Goal: Task Accomplishment & Management: Use online tool/utility

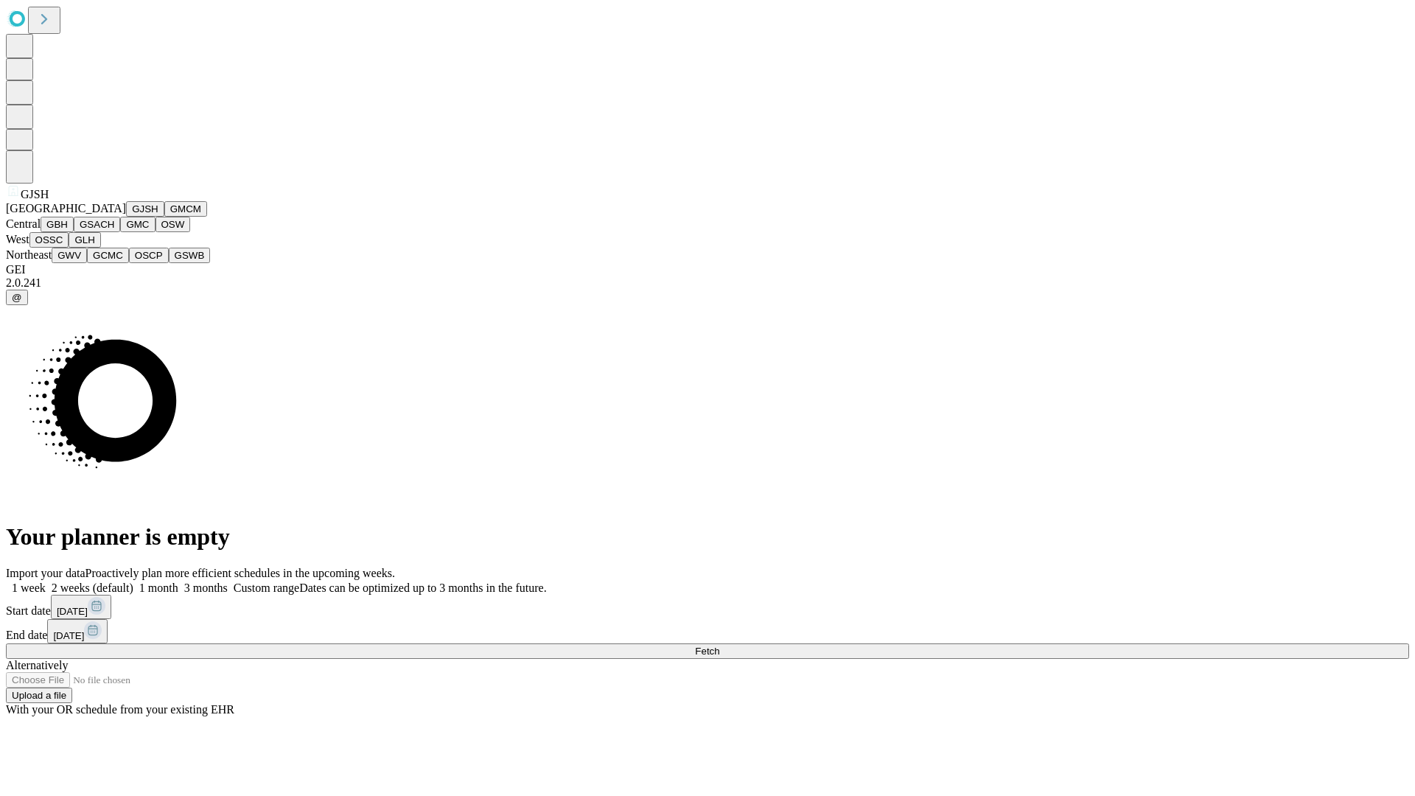
click at [126, 217] on button "GJSH" at bounding box center [145, 208] width 38 height 15
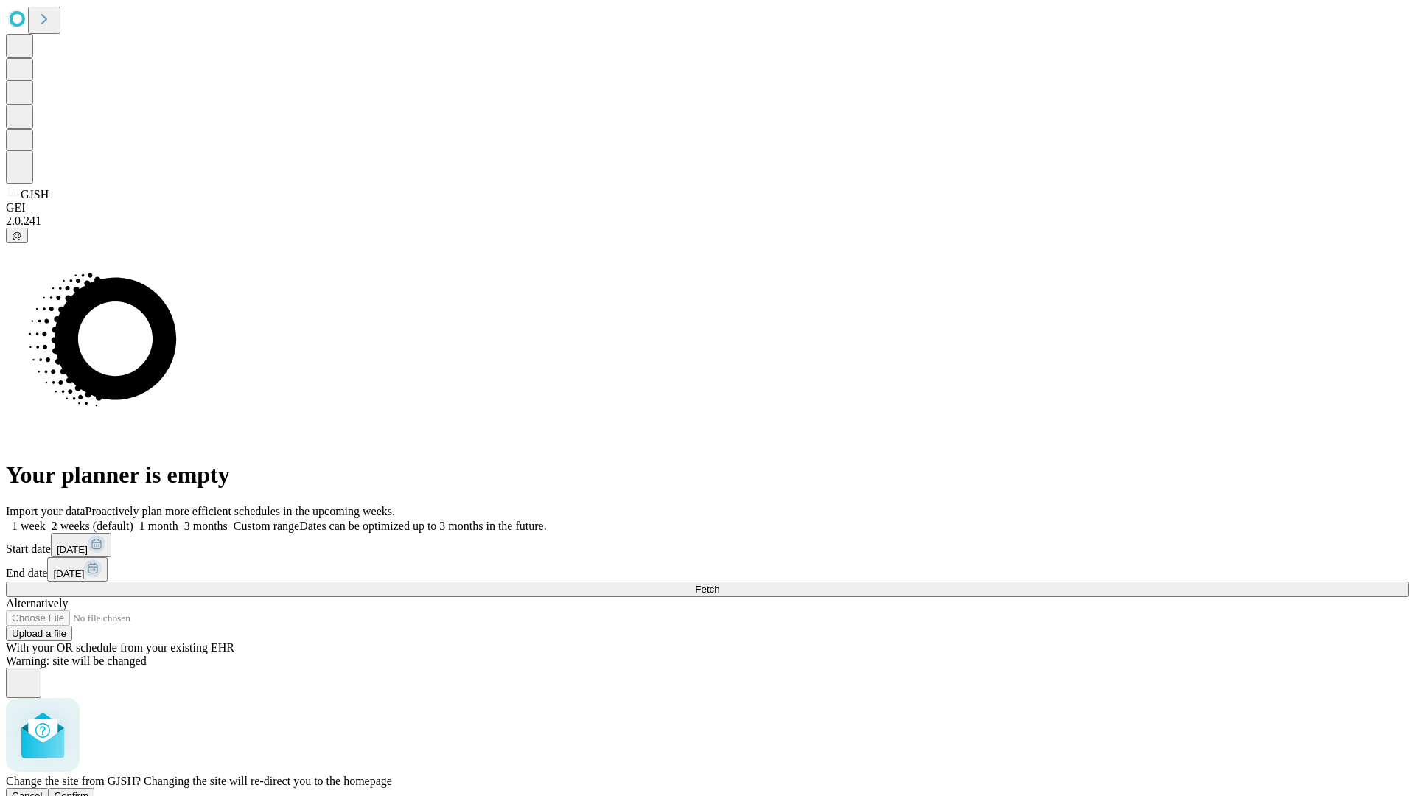
click at [89, 790] on span "Confirm" at bounding box center [72, 795] width 35 height 11
click at [178, 520] on label "1 month" at bounding box center [155, 526] width 45 height 13
click at [719, 584] on span "Fetch" at bounding box center [707, 589] width 24 height 11
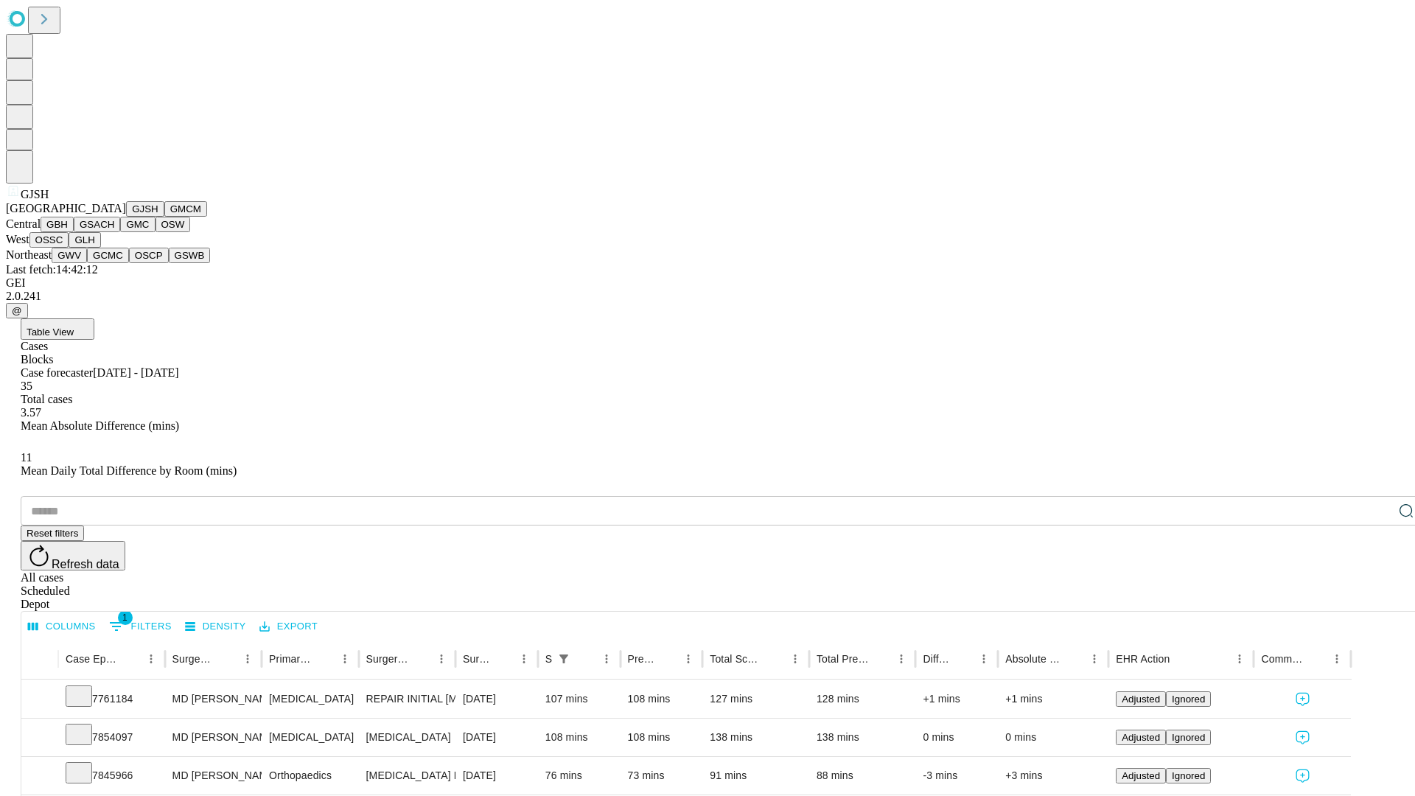
click at [164, 217] on button "GMCM" at bounding box center [185, 208] width 43 height 15
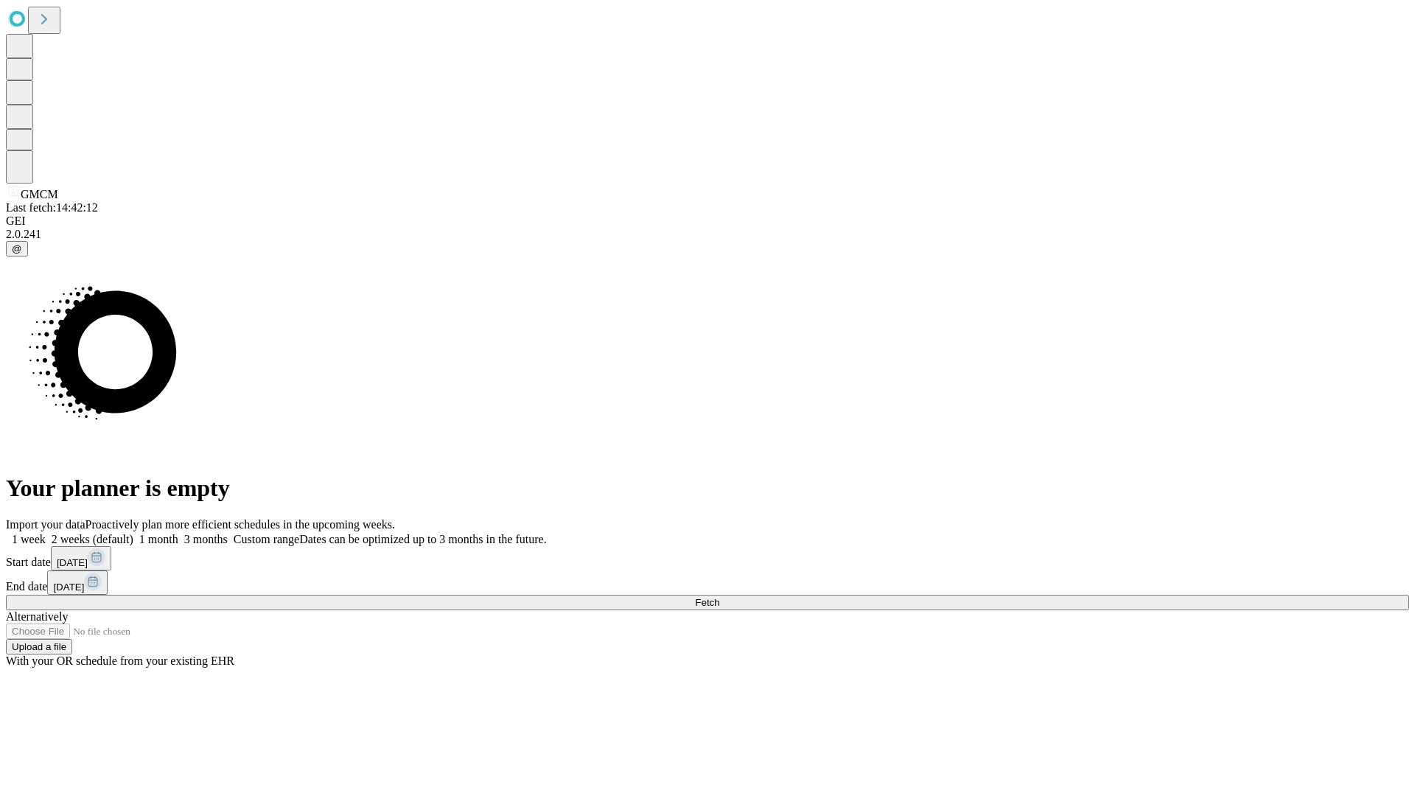
click at [719, 597] on span "Fetch" at bounding box center [707, 602] width 24 height 11
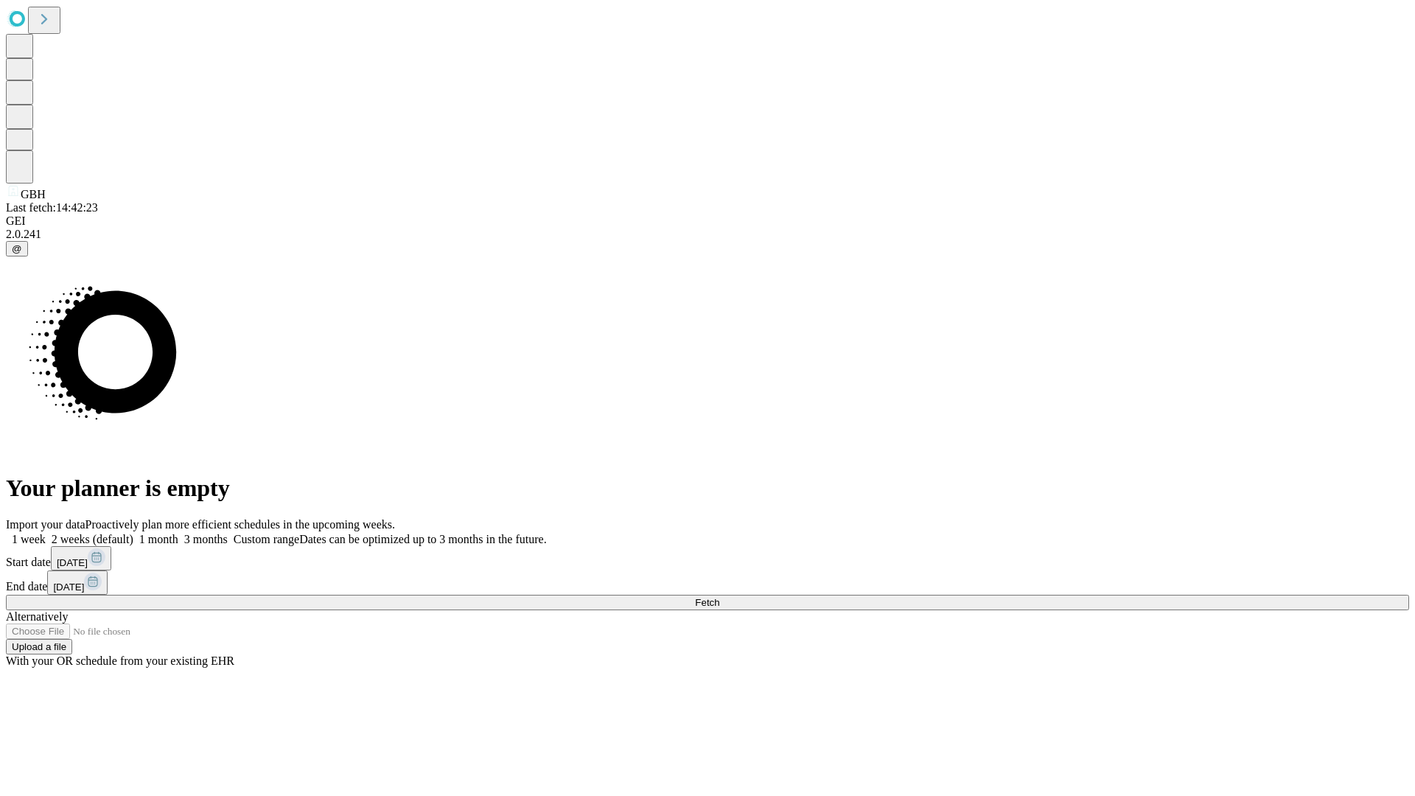
click at [178, 533] on label "1 month" at bounding box center [155, 539] width 45 height 13
click at [719, 597] on span "Fetch" at bounding box center [707, 602] width 24 height 11
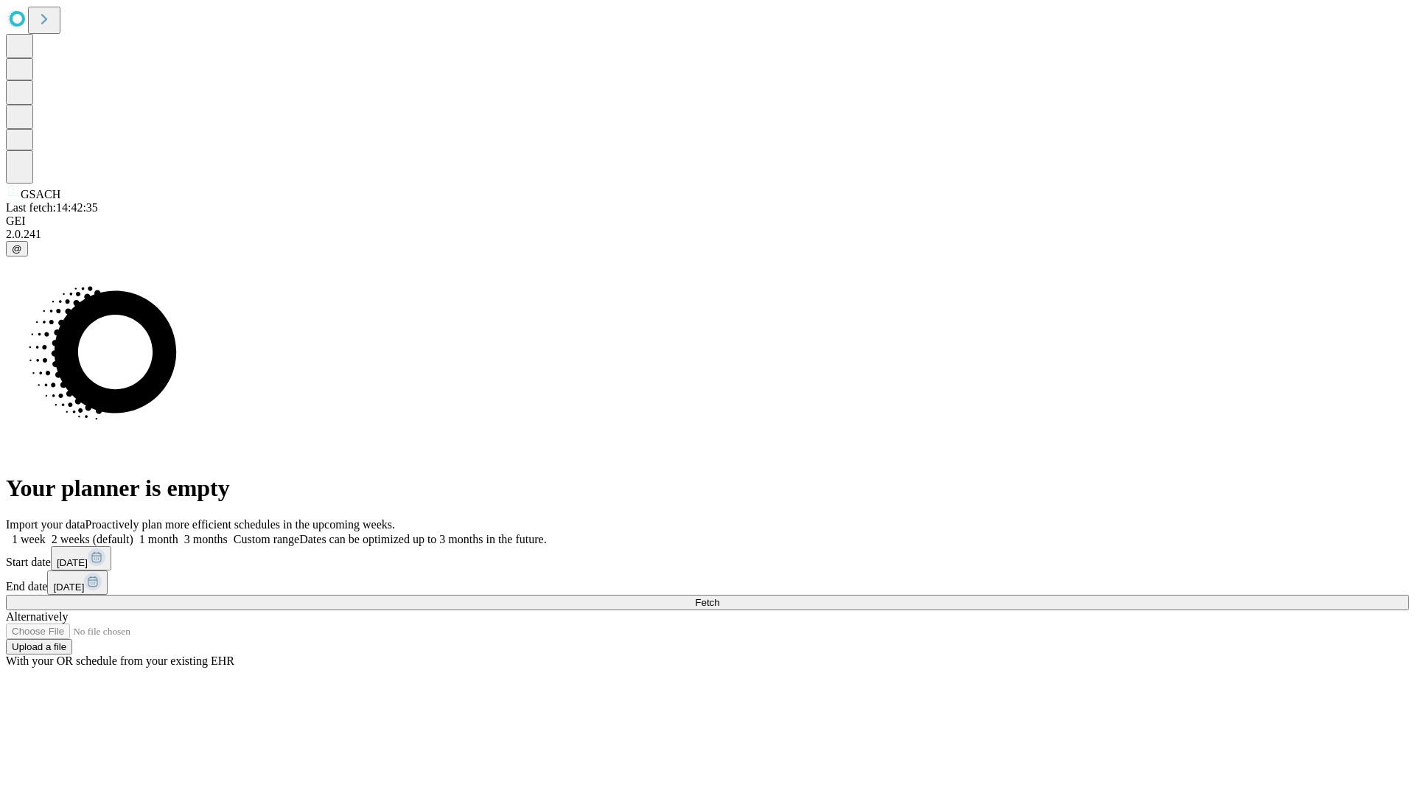
click at [178, 533] on label "1 month" at bounding box center [155, 539] width 45 height 13
click at [719, 597] on span "Fetch" at bounding box center [707, 602] width 24 height 11
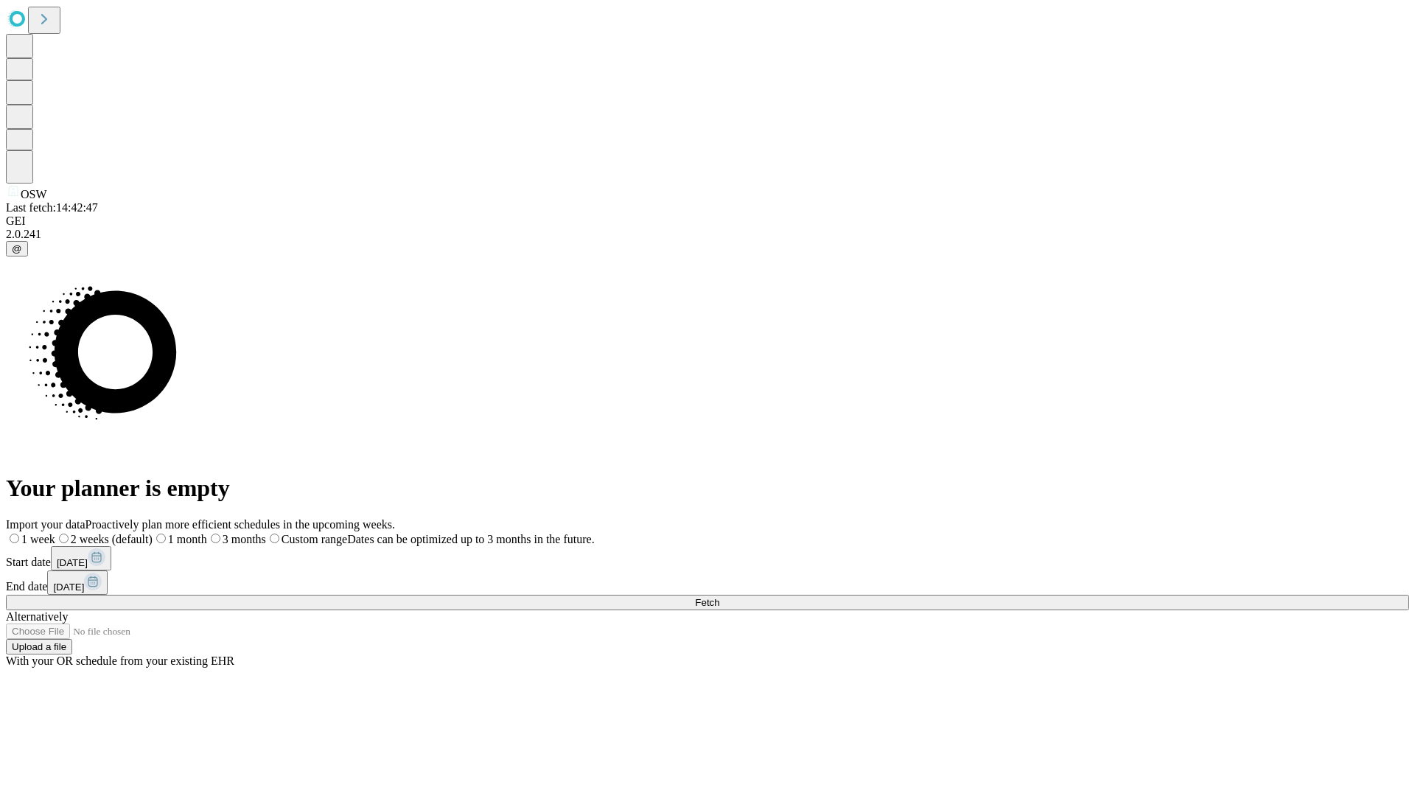
click at [207, 533] on label "1 month" at bounding box center [180, 539] width 55 height 13
click at [719, 597] on span "Fetch" at bounding box center [707, 602] width 24 height 11
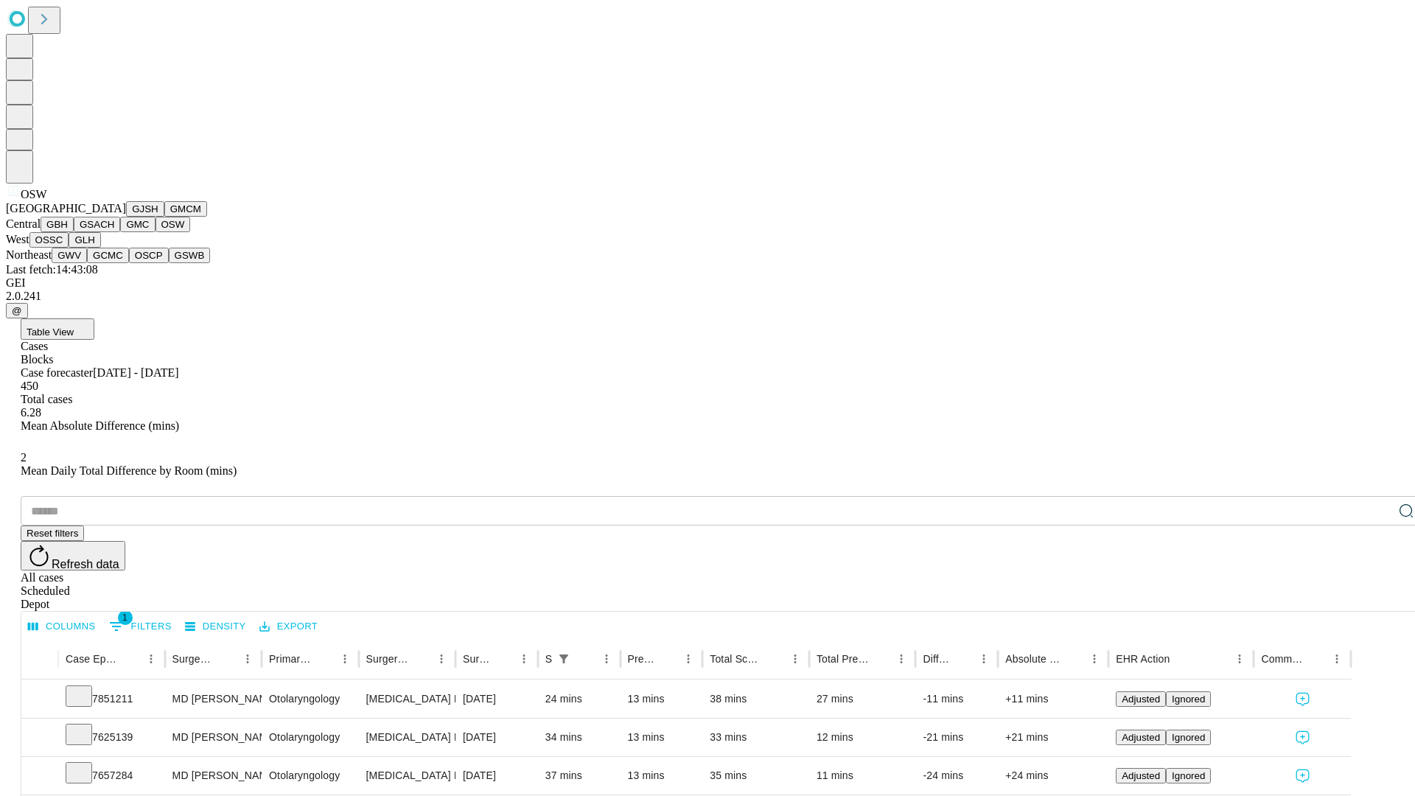
click at [69, 248] on button "OSSC" at bounding box center [49, 239] width 40 height 15
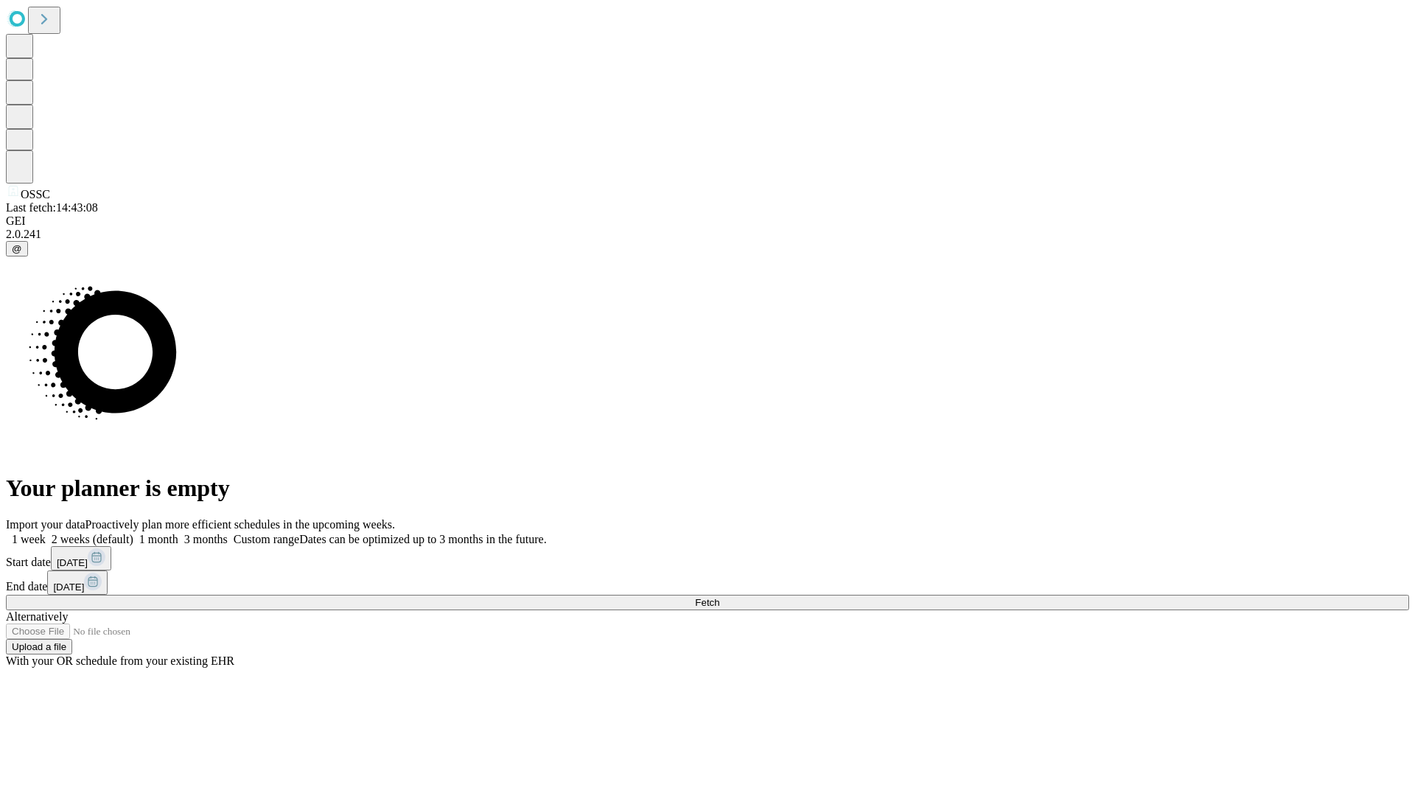
click at [178, 533] on label "1 month" at bounding box center [155, 539] width 45 height 13
click at [719, 597] on span "Fetch" at bounding box center [707, 602] width 24 height 11
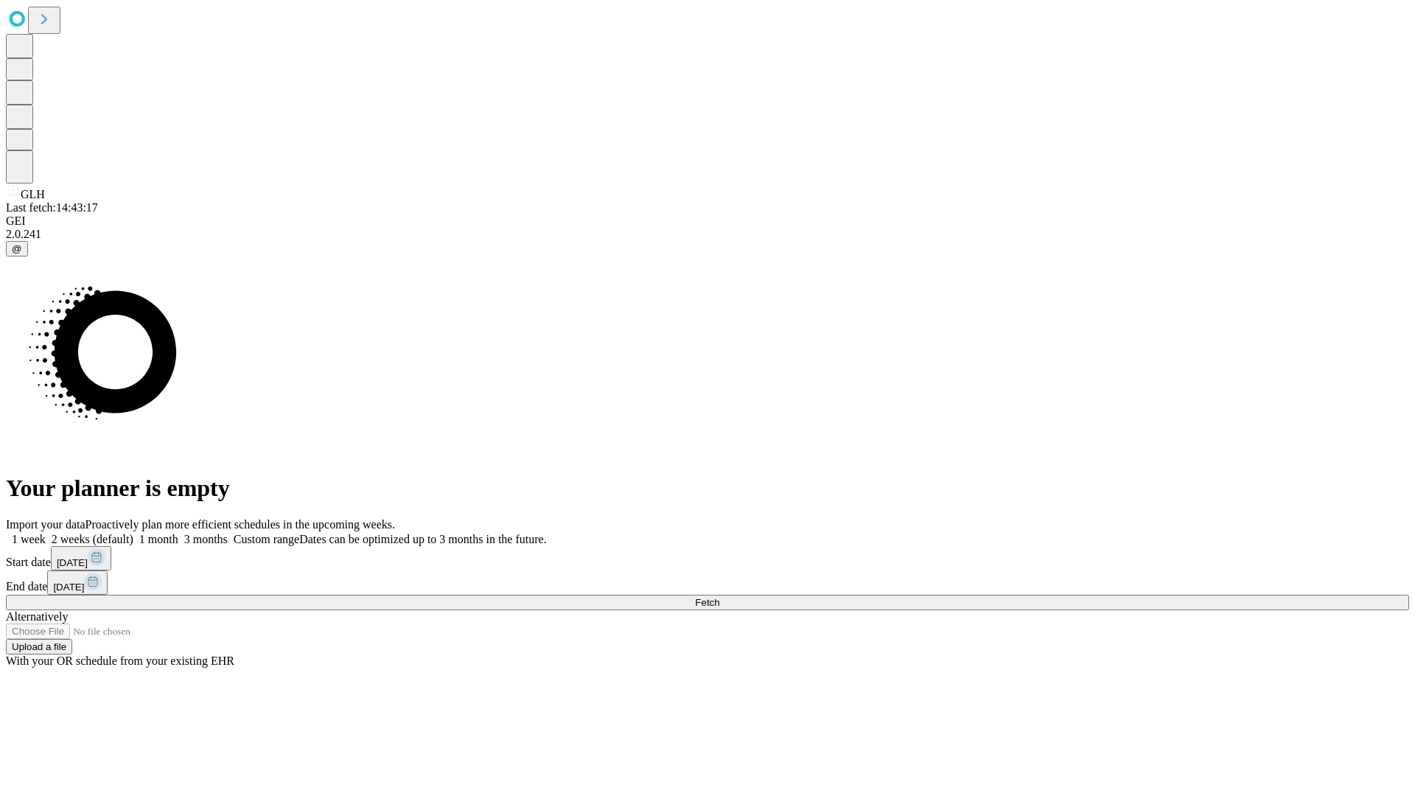
click at [178, 533] on label "1 month" at bounding box center [155, 539] width 45 height 13
click at [719, 597] on span "Fetch" at bounding box center [707, 602] width 24 height 11
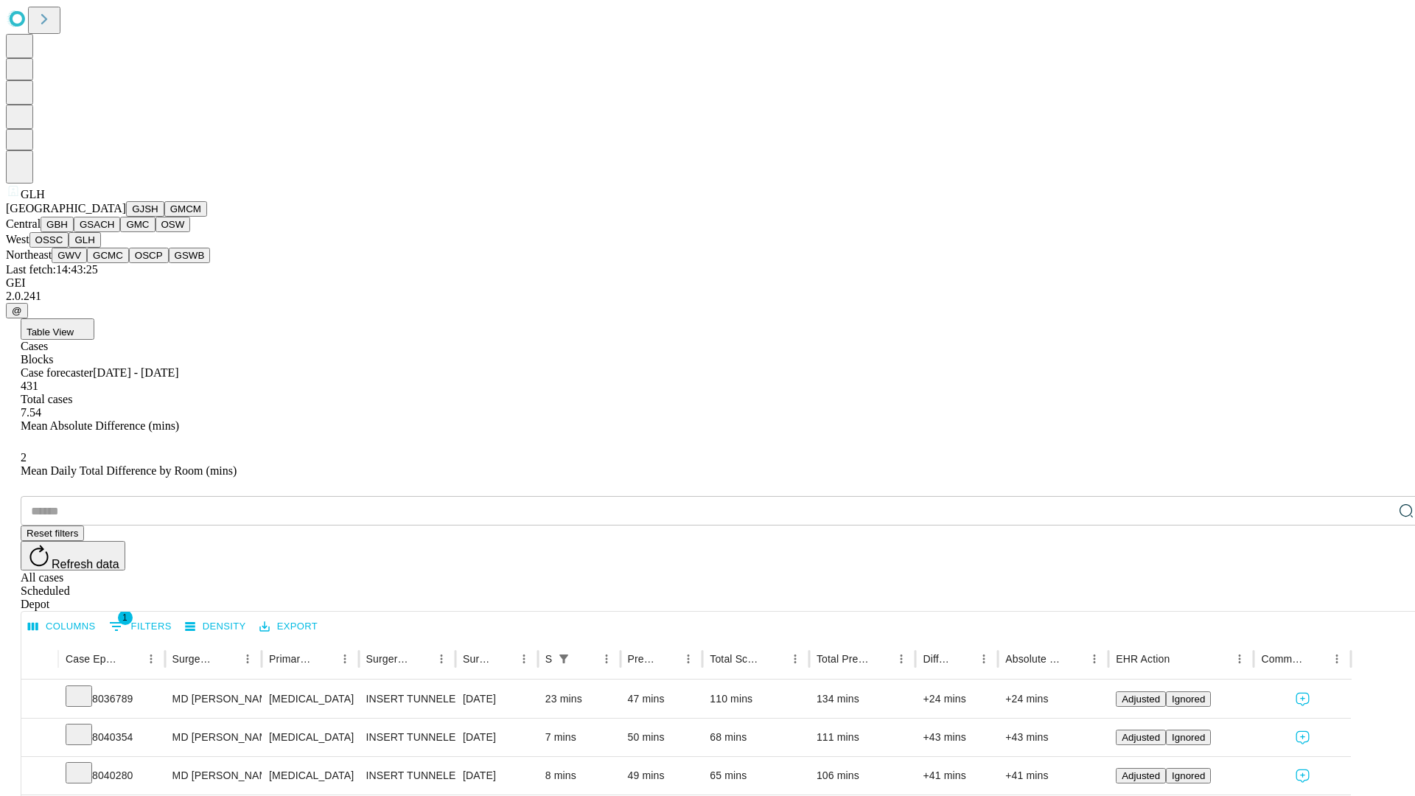
click at [87, 263] on button "GWV" at bounding box center [69, 255] width 35 height 15
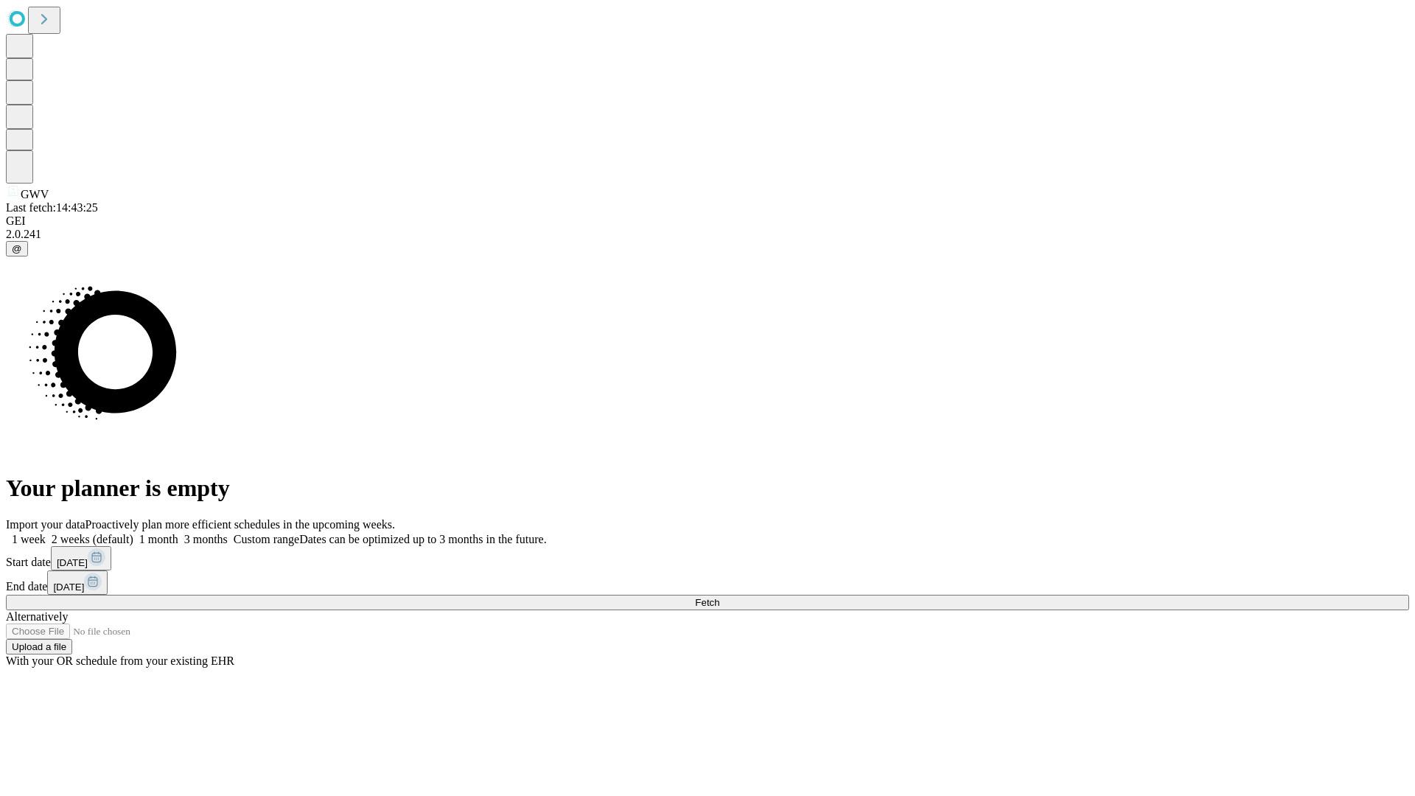
click at [178, 533] on label "1 month" at bounding box center [155, 539] width 45 height 13
click at [719, 597] on span "Fetch" at bounding box center [707, 602] width 24 height 11
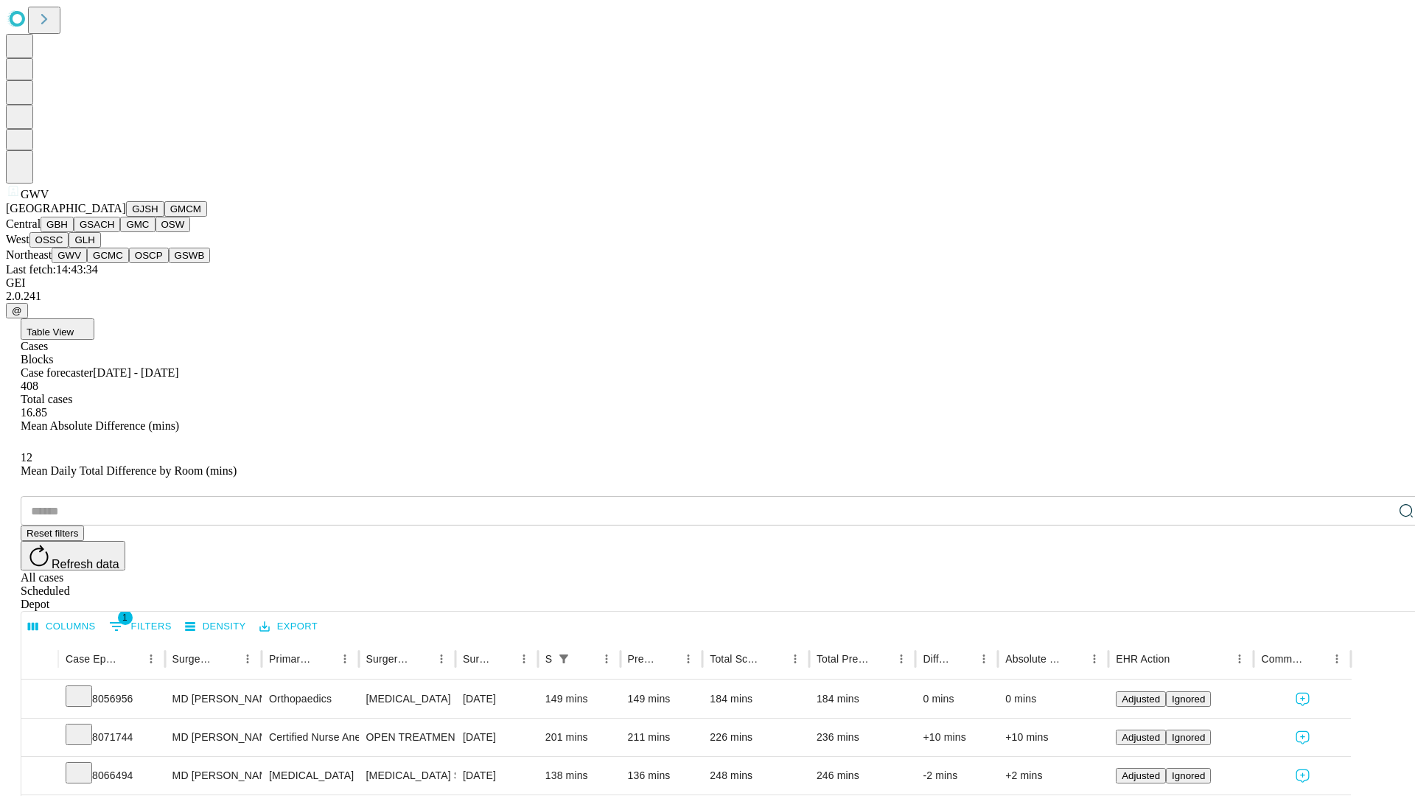
click at [114, 263] on button "GCMC" at bounding box center [108, 255] width 42 height 15
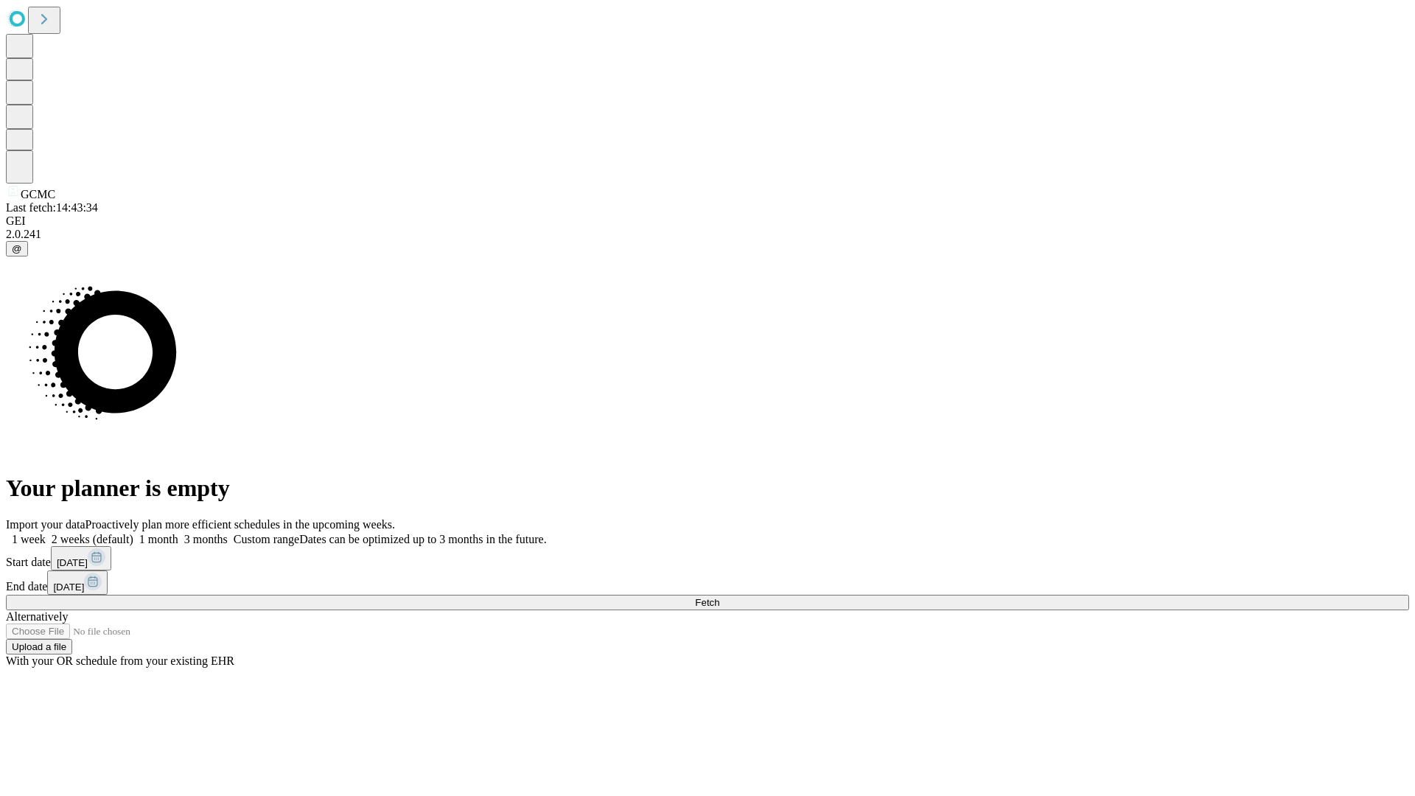
click at [178, 533] on label "1 month" at bounding box center [155, 539] width 45 height 13
click at [719, 597] on span "Fetch" at bounding box center [707, 602] width 24 height 11
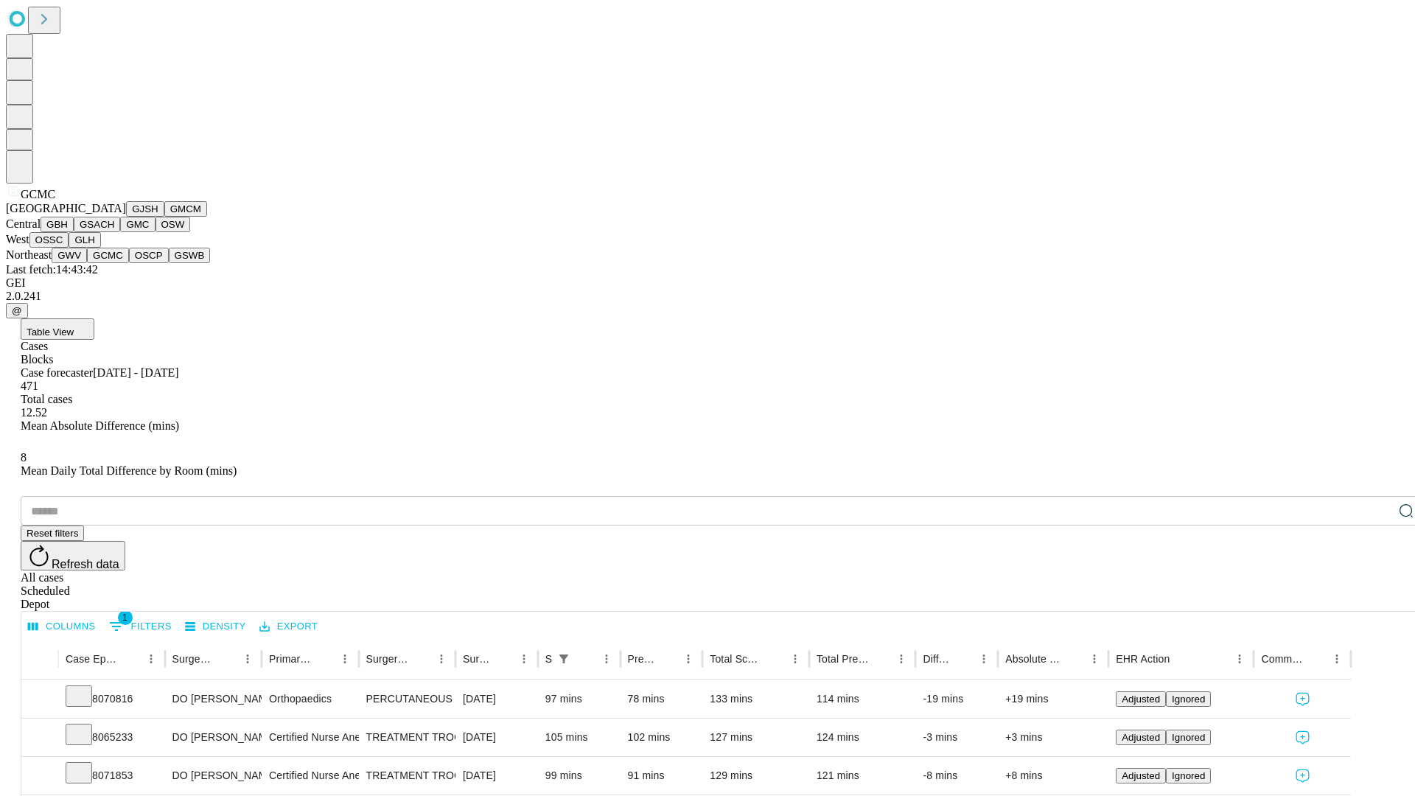
click at [129, 263] on button "OSCP" at bounding box center [149, 255] width 40 height 15
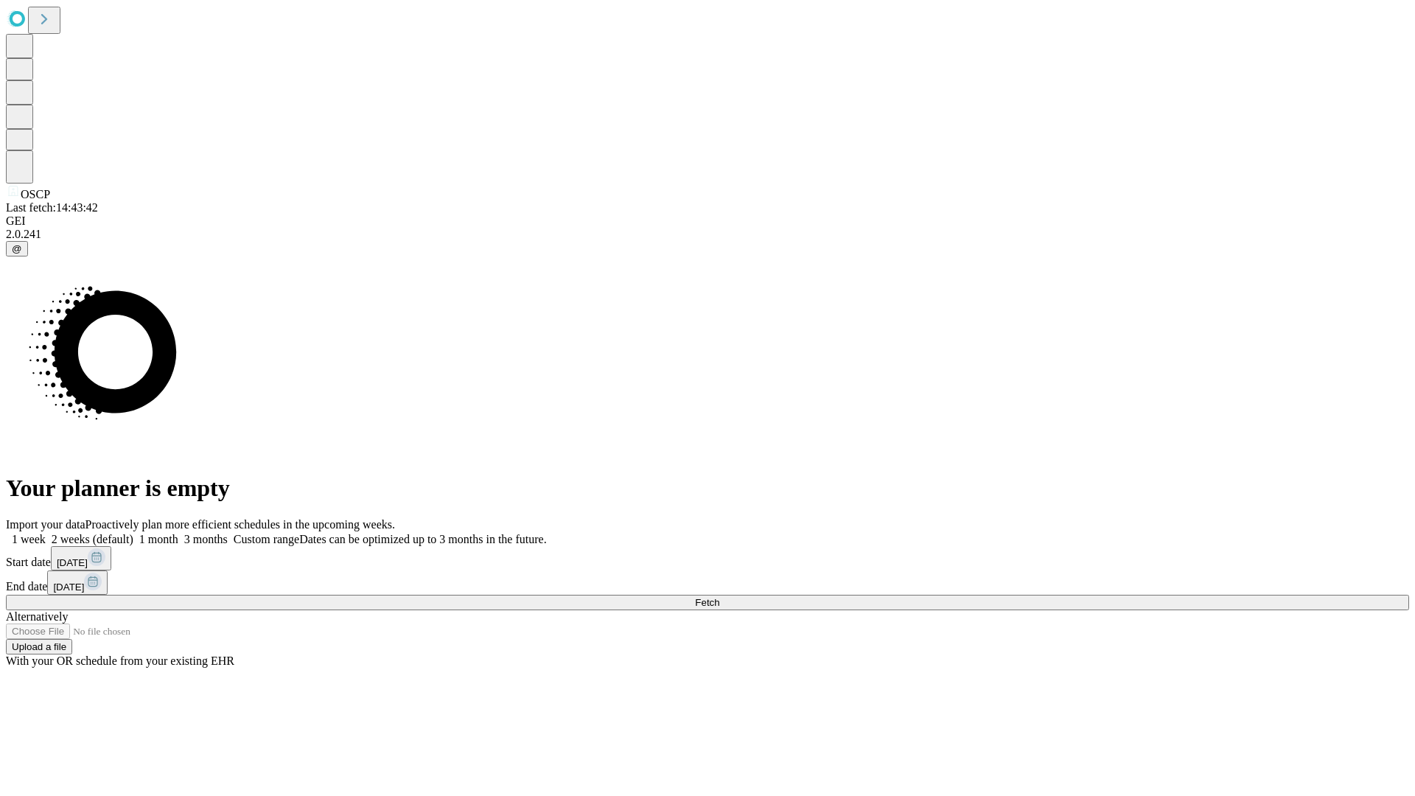
click at [178, 533] on label "1 month" at bounding box center [155, 539] width 45 height 13
click at [719, 597] on span "Fetch" at bounding box center [707, 602] width 24 height 11
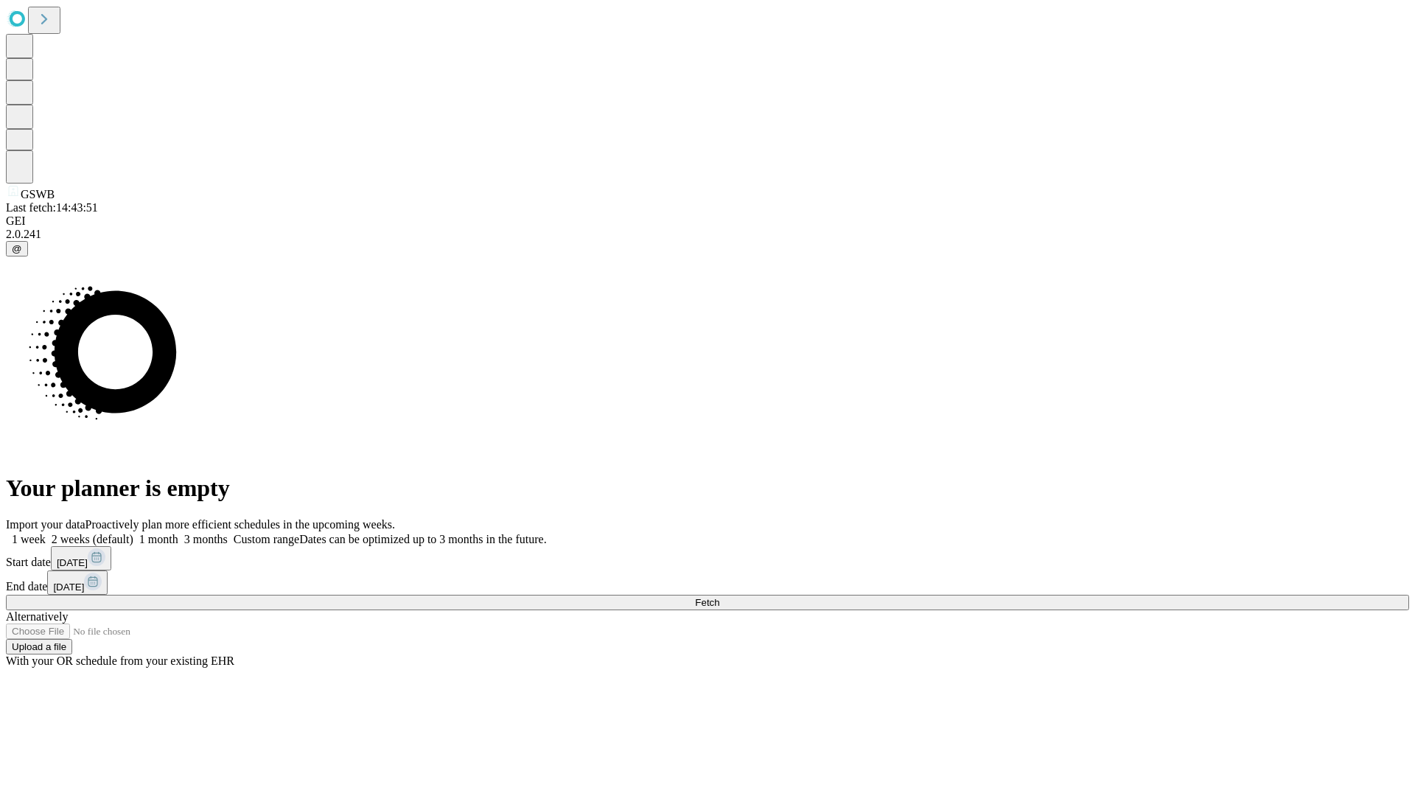
click at [719, 597] on span "Fetch" at bounding box center [707, 602] width 24 height 11
